Goal: Task Accomplishment & Management: Manage account settings

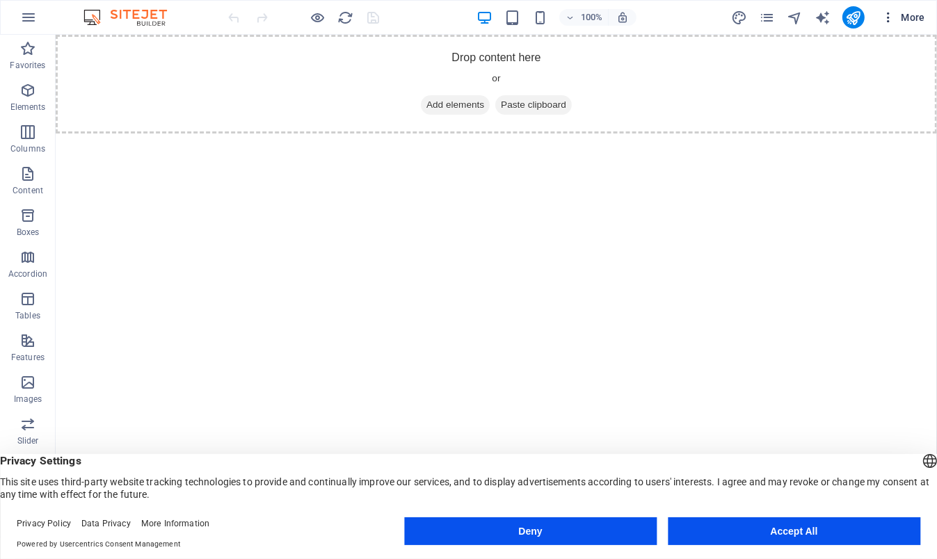
click at [920, 15] on span "More" at bounding box center [903, 17] width 44 height 14
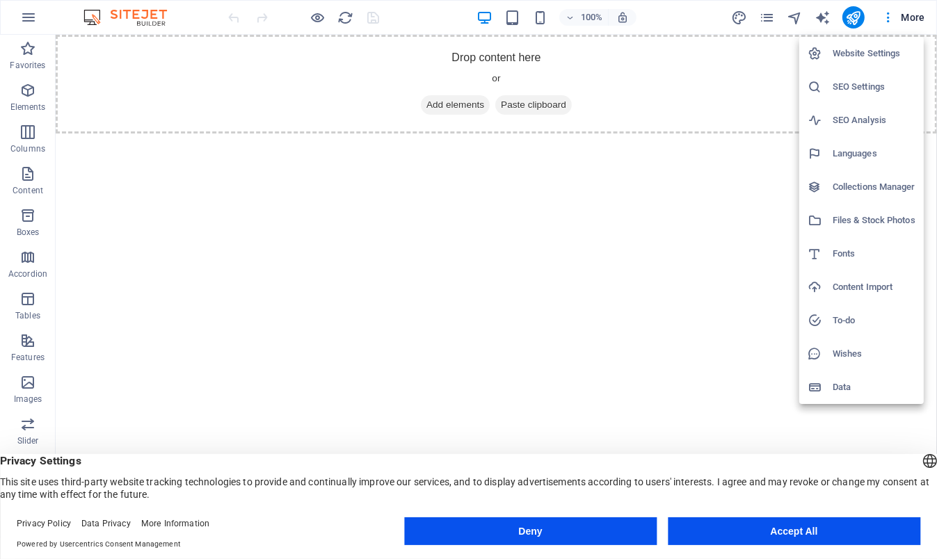
click at [849, 45] on h6 "Website Settings" at bounding box center [874, 53] width 83 height 17
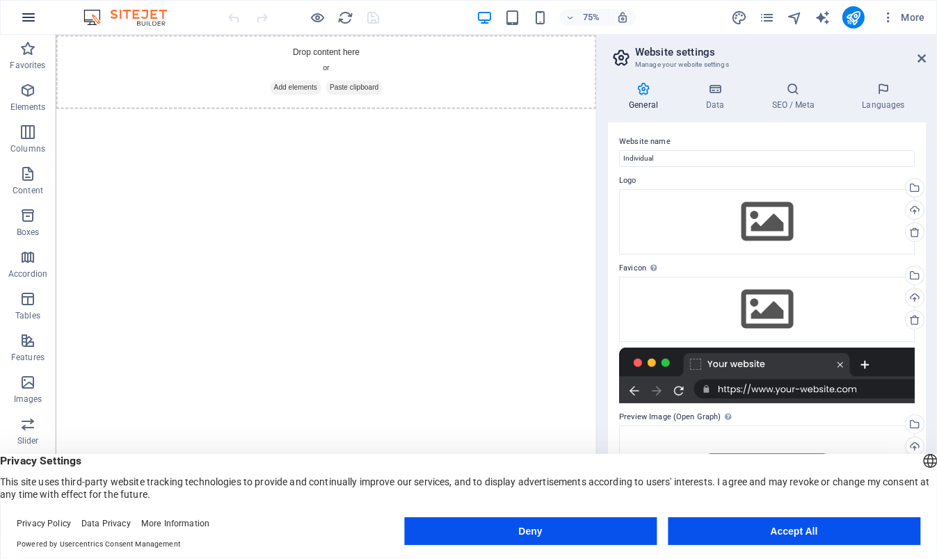
click at [17, 15] on button "button" at bounding box center [28, 17] width 33 height 33
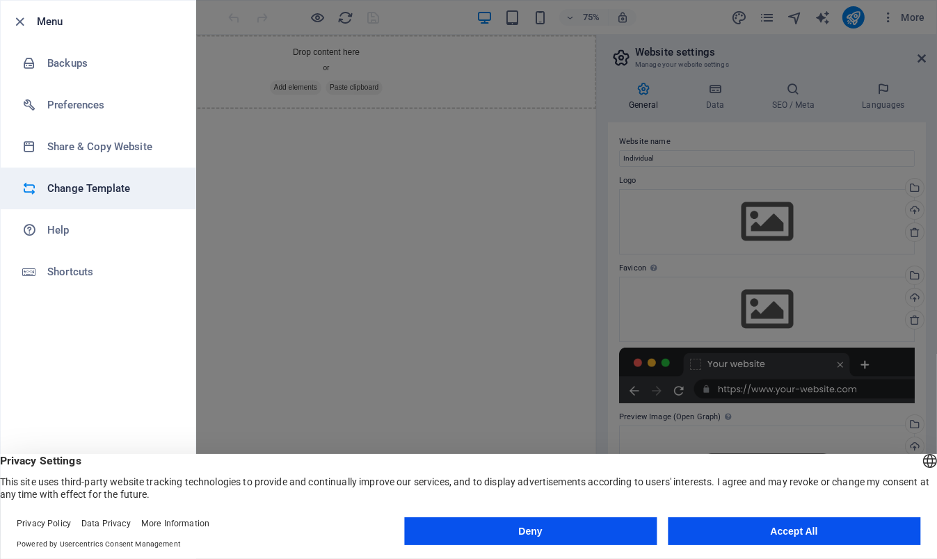
click at [77, 190] on h6 "Change Template" at bounding box center [111, 188] width 129 height 17
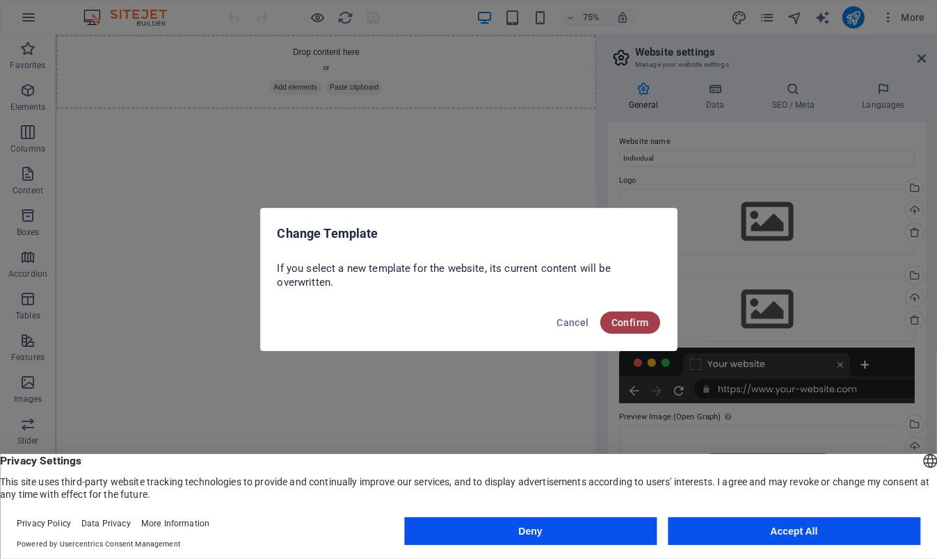
click at [621, 320] on span "Confirm" at bounding box center [630, 322] width 38 height 11
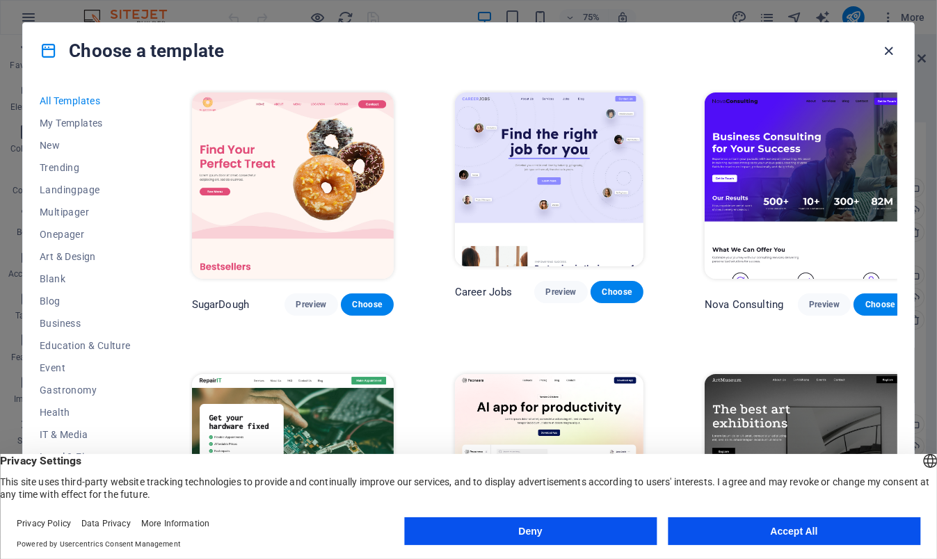
click at [891, 43] on icon "button" at bounding box center [889, 51] width 16 height 16
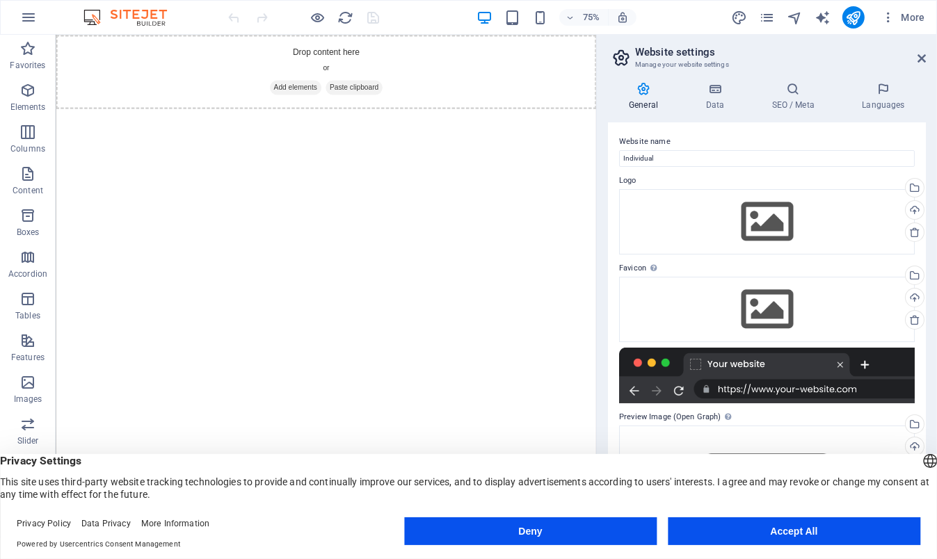
click at [139, 3] on div "75% More" at bounding box center [469, 17] width 936 height 33
